Goal: Complete application form: Complete application form

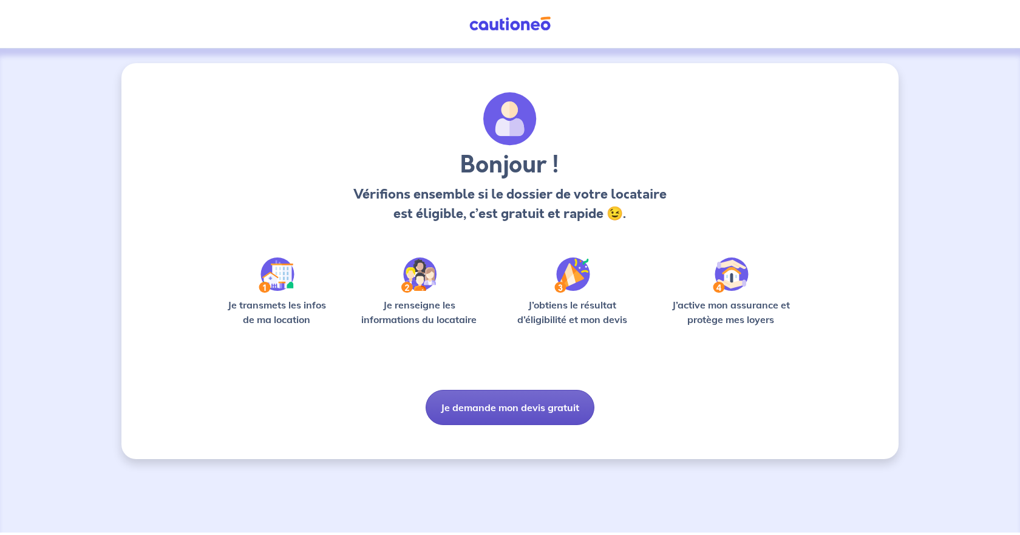
click at [528, 410] on button "Je demande mon devis gratuit" at bounding box center [509, 407] width 169 height 35
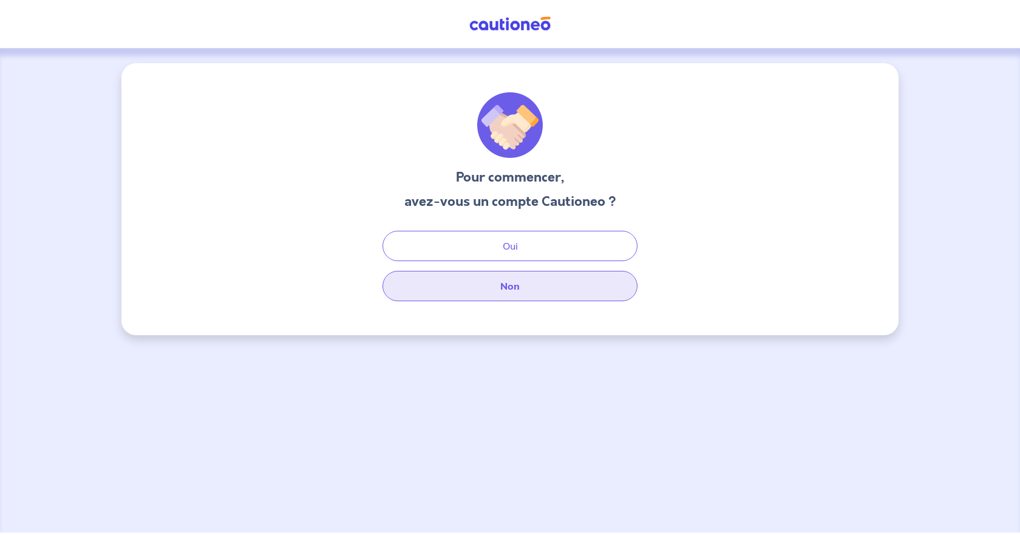
click at [527, 280] on button "Non" at bounding box center [509, 286] width 255 height 30
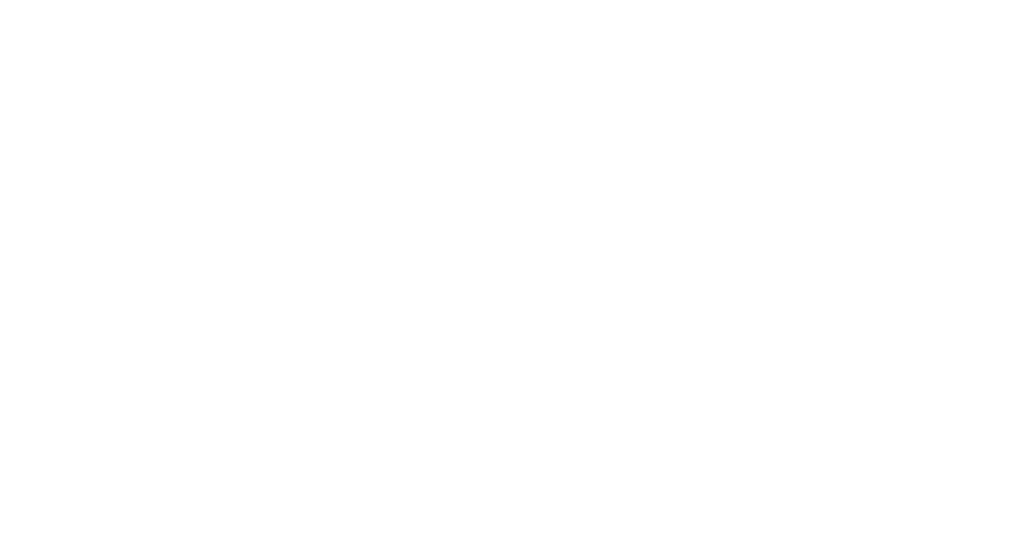
select select "FR"
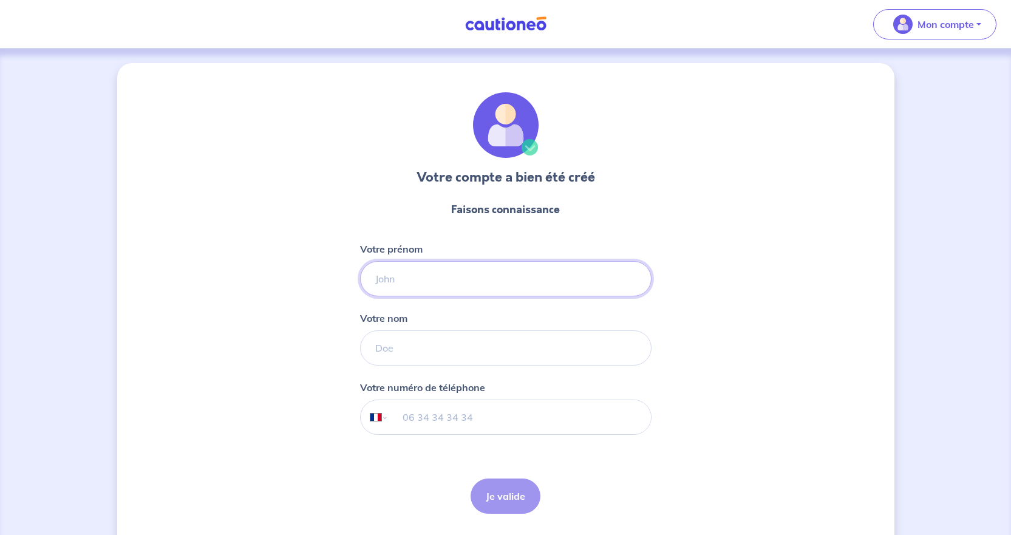
click at [449, 285] on input "Votre prénom" at bounding box center [505, 278] width 291 height 35
type input "Jennifer"
type input "Gidon"
click at [413, 408] on input "tel" at bounding box center [519, 417] width 262 height 34
type input "06 88 57 14 43"
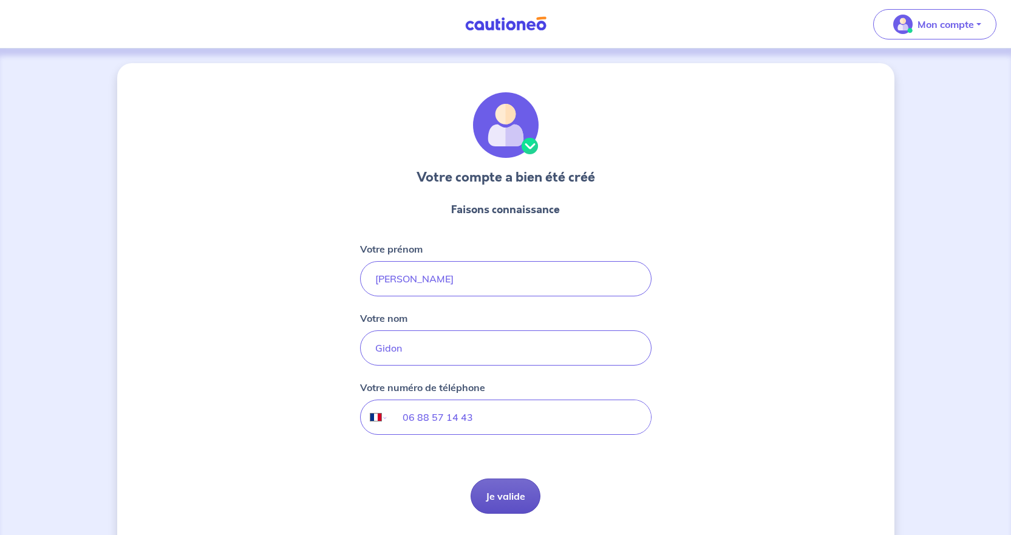
click at [495, 489] on button "Je valide" at bounding box center [505, 495] width 70 height 35
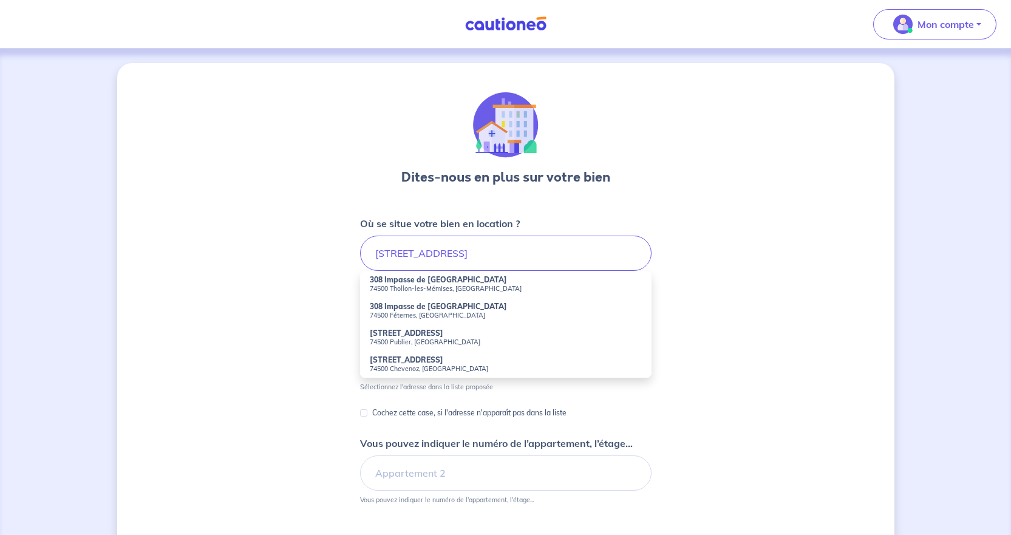
click at [388, 278] on strong "308 Impasse de la Chapelle" at bounding box center [438, 279] width 137 height 9
type input "308 Impasse de la Chapelle, 74500 Thollon-les-Mémises, France"
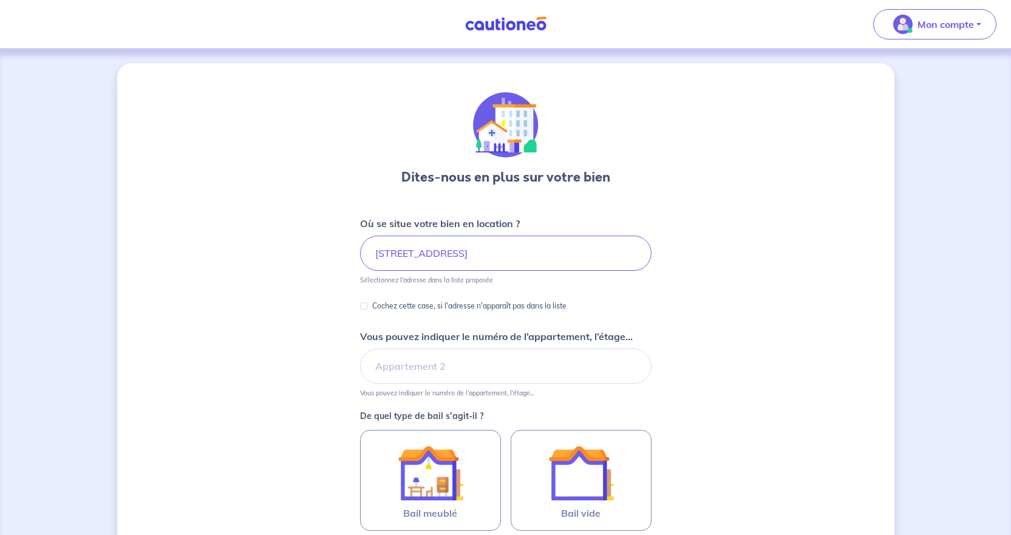
scroll to position [121, 0]
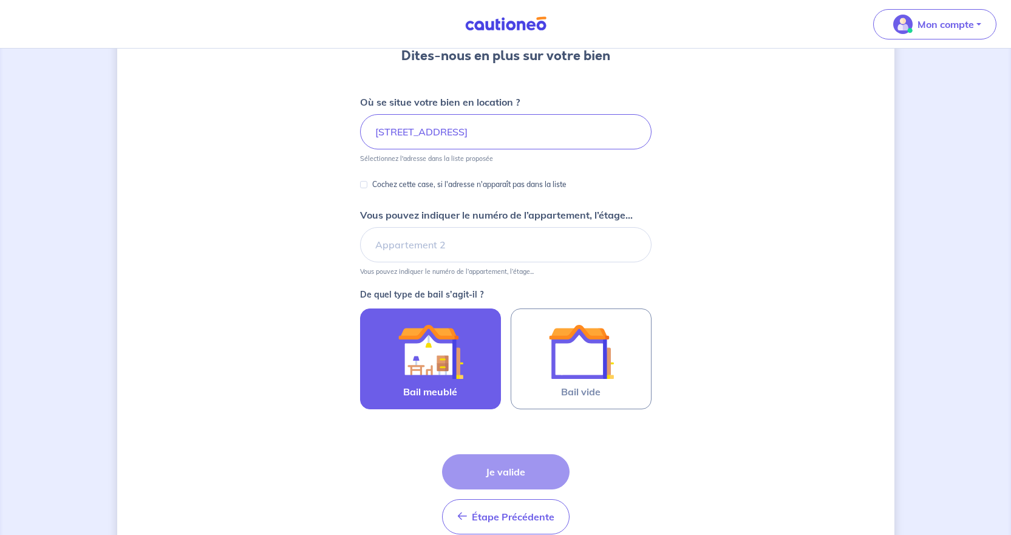
click at [417, 362] on img at bounding box center [431, 352] width 66 height 66
click at [0, 0] on input "Bail meublé" at bounding box center [0, 0] width 0 height 0
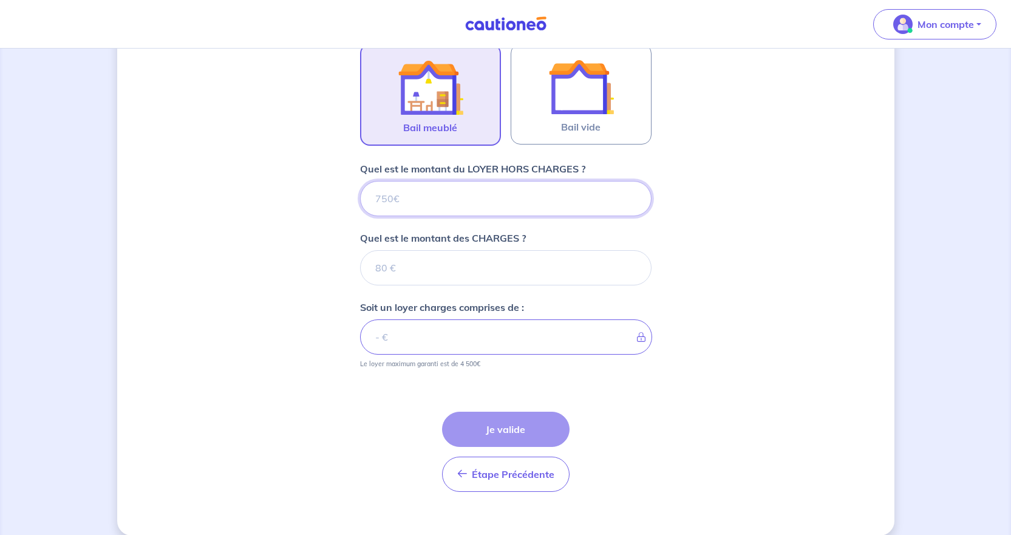
scroll to position [401, 0]
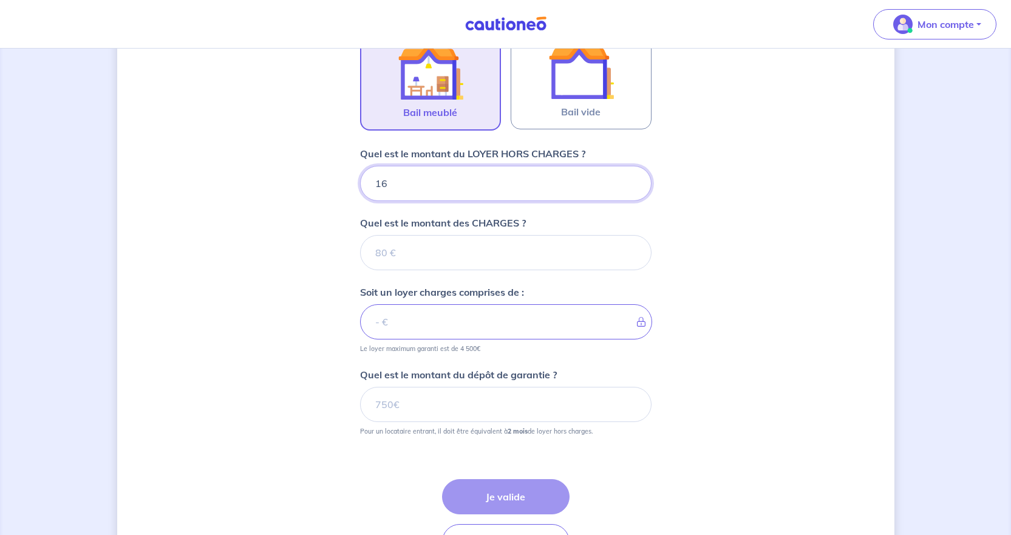
type input "165"
type input "1650"
click at [384, 246] on input "Quel est le montant des CHARGES ?" at bounding box center [505, 252] width 291 height 35
type input "0"
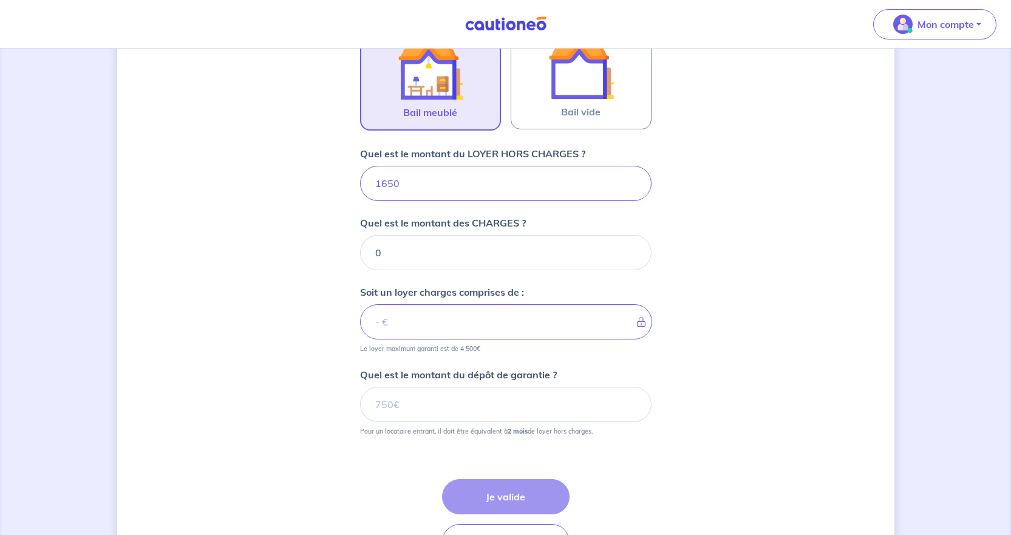
type input "1650"
click at [403, 413] on input "Quel est le montant du dépôt de garantie ?" at bounding box center [505, 404] width 291 height 35
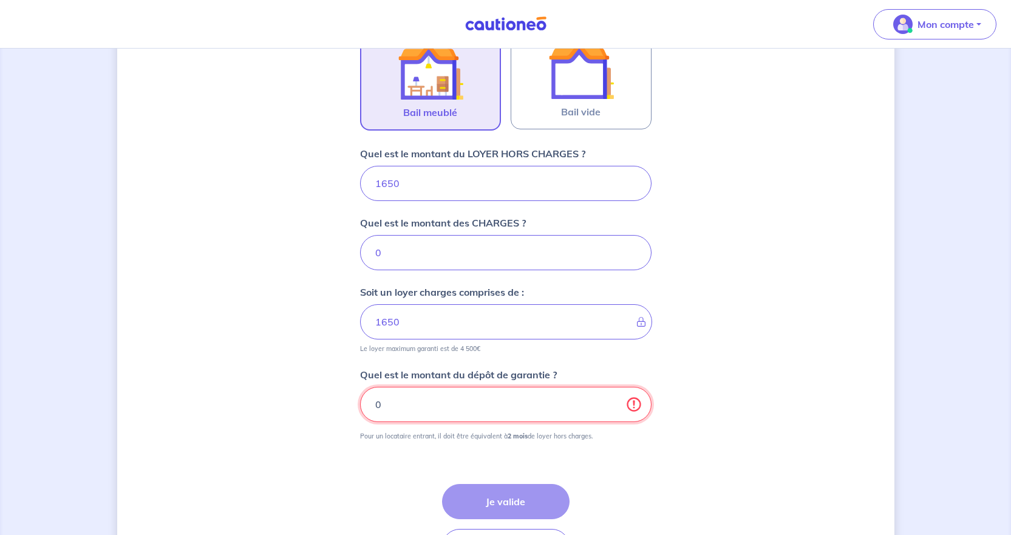
click at [630, 408] on input "0" at bounding box center [505, 404] width 291 height 35
drag, startPoint x: 400, startPoint y: 405, endPoint x: 322, endPoint y: 405, distance: 77.7
click at [322, 405] on div "Dites-nous en plus sur votre bien Où se situe votre bien en location ? 308 Impa…" at bounding box center [505, 135] width 777 height 946
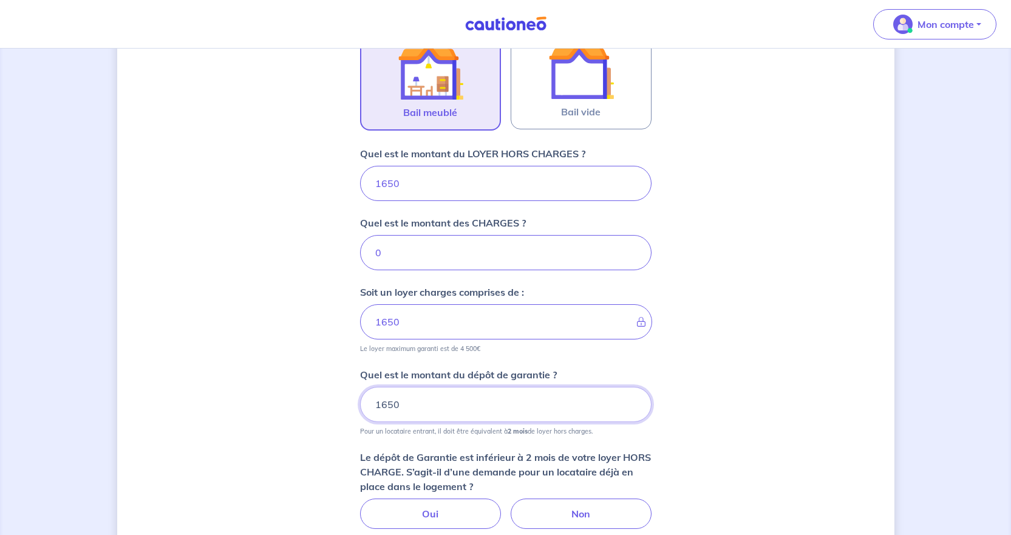
type input "1650"
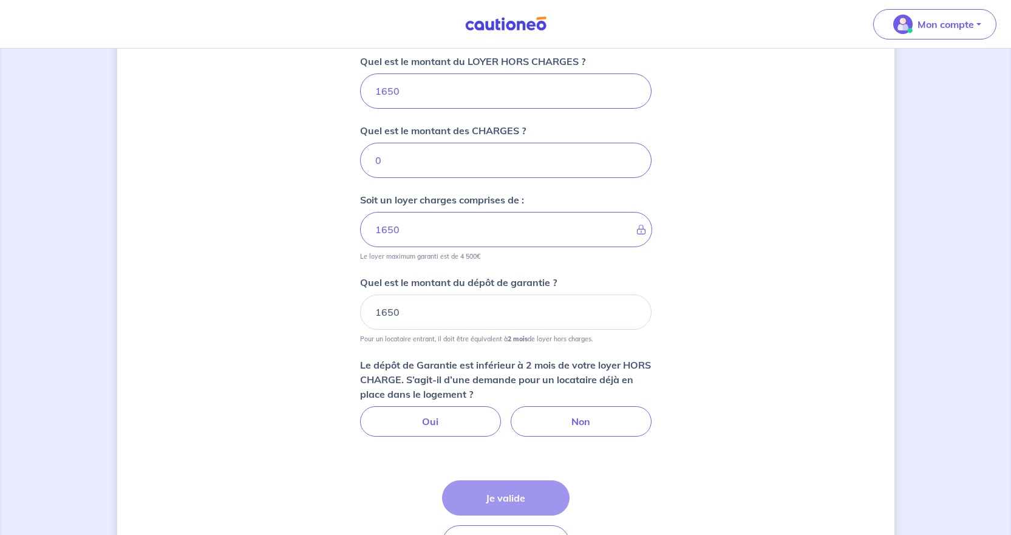
scroll to position [523, 0]
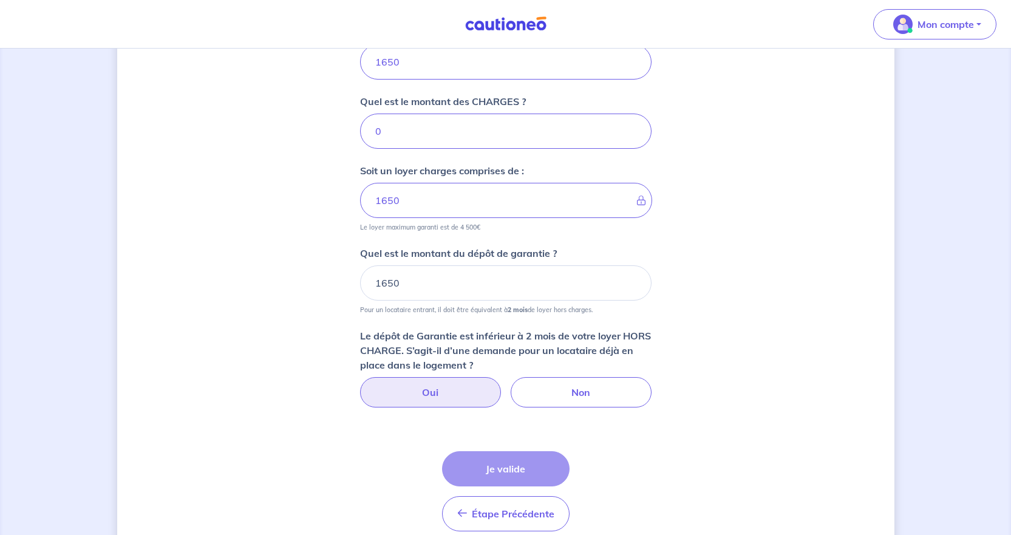
click at [446, 391] on label "Oui" at bounding box center [430, 392] width 141 height 30
click at [501, 385] on input "Oui" at bounding box center [505, 381] width 8 height 8
radio input "true"
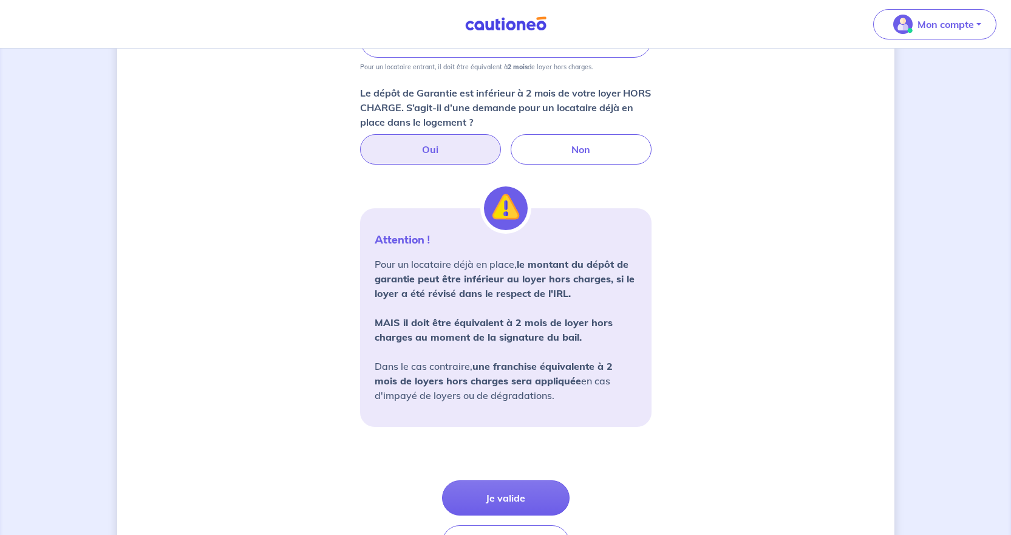
scroll to position [849, 0]
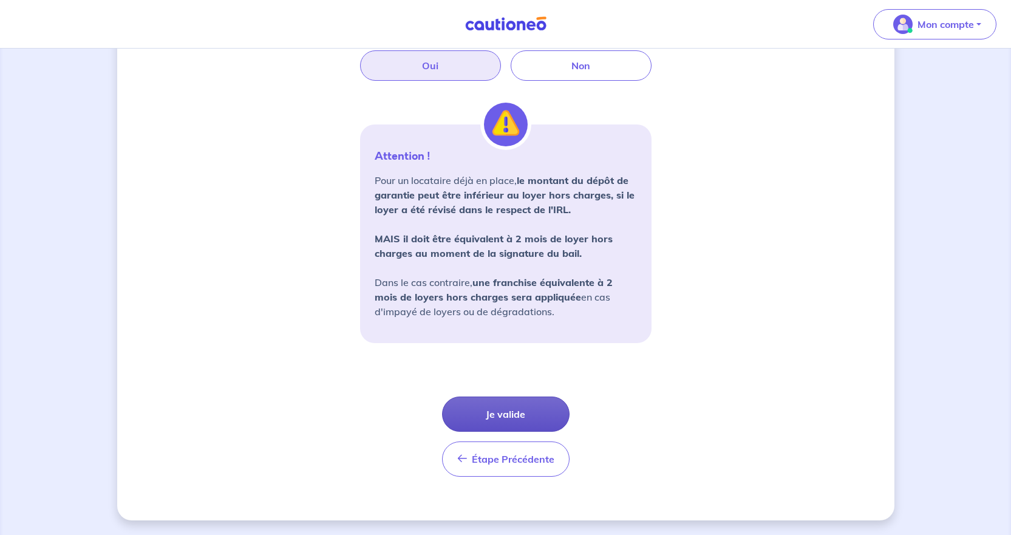
click at [516, 410] on button "Je valide" at bounding box center [505, 413] width 127 height 35
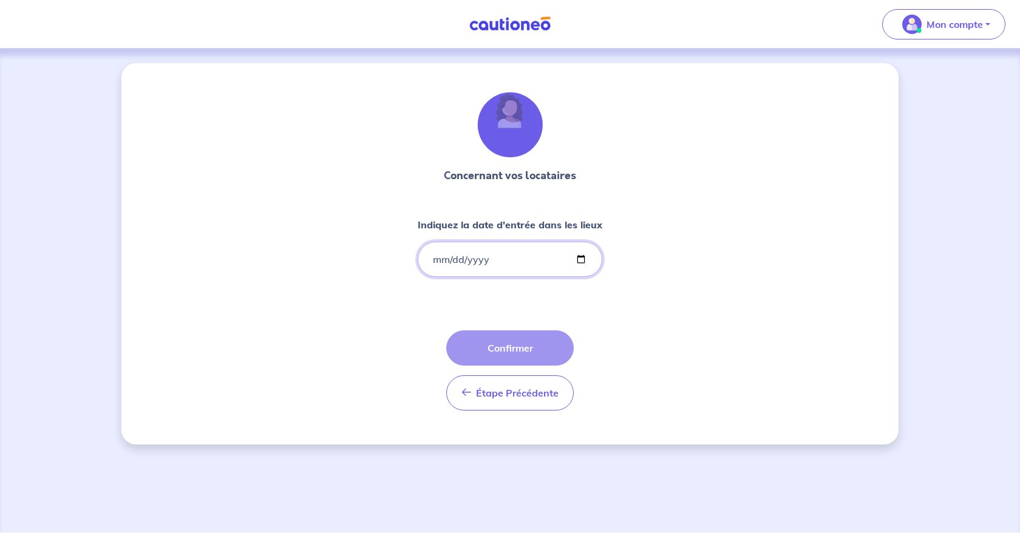
click at [489, 259] on input "Indiquez la date d'entrée dans les lieux" at bounding box center [510, 259] width 185 height 35
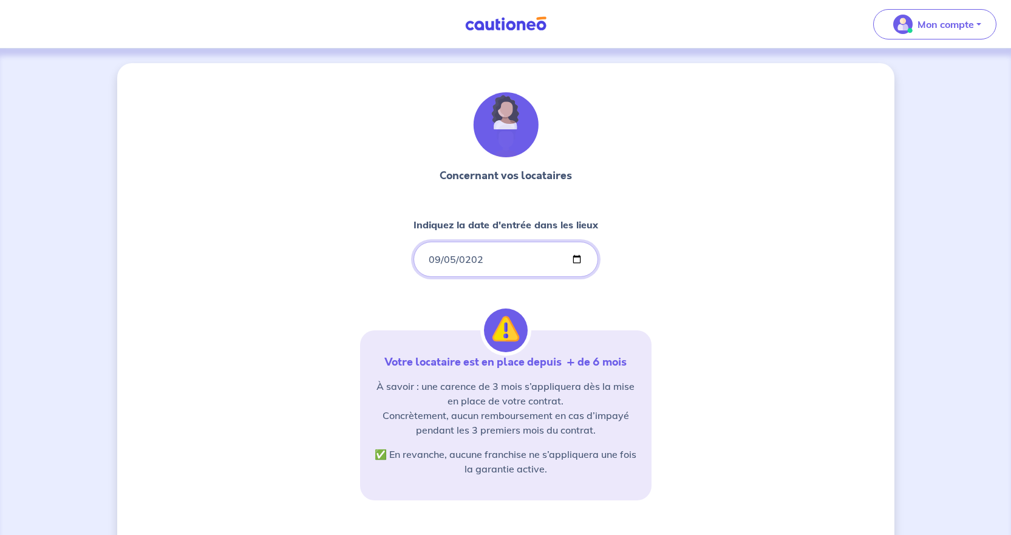
type input "2025-09-05"
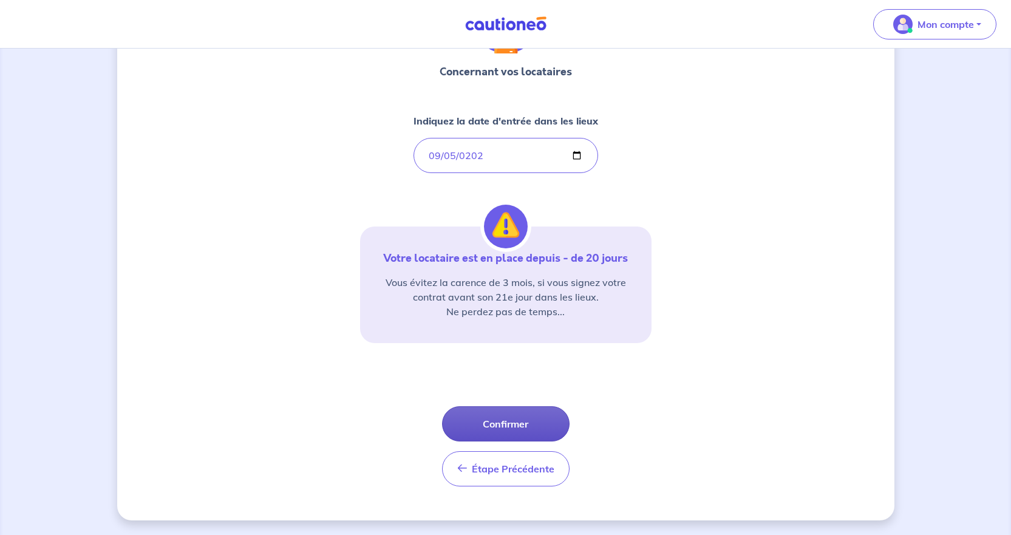
click at [515, 418] on button "Confirmer" at bounding box center [505, 423] width 127 height 35
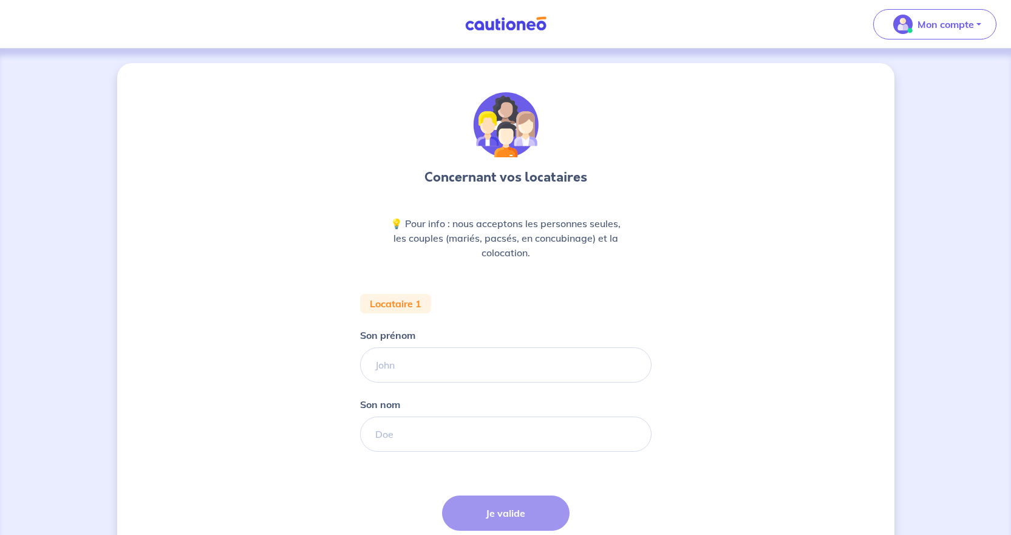
scroll to position [99, 0]
